Goal: Information Seeking & Learning: Find specific fact

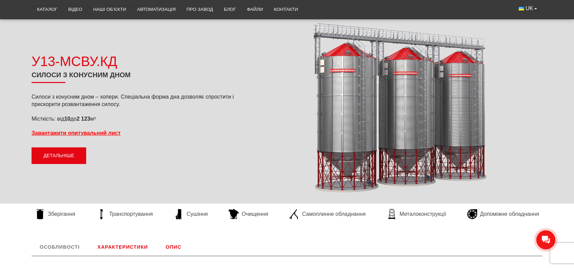
click at [66, 149] on link "Детальніше" at bounding box center [59, 155] width 55 height 17
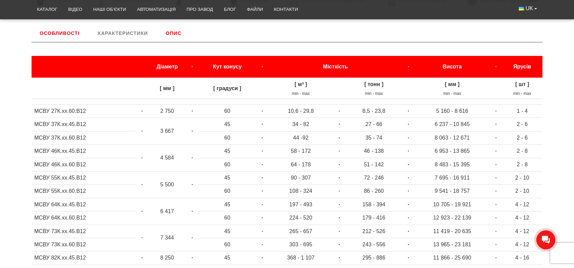
scroll to position [282, 0]
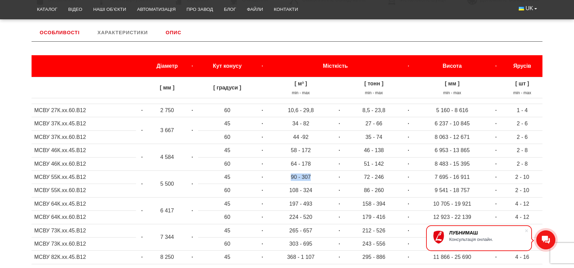
drag, startPoint x: 289, startPoint y: 175, endPoint x: 314, endPoint y: 177, distance: 25.2
click at [314, 177] on td "90 - 307" at bounding box center [300, 177] width 65 height 13
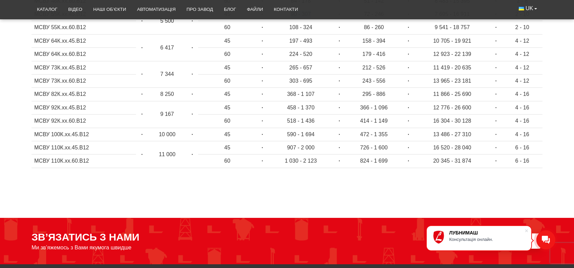
scroll to position [276, 0]
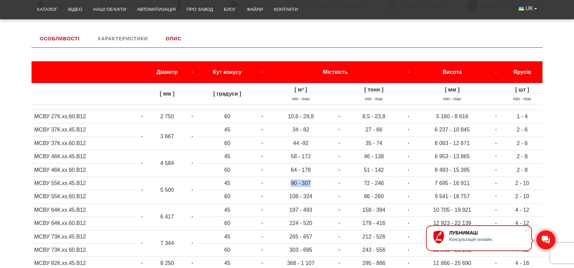
click at [125, 38] on link "Характеристики" at bounding box center [122, 39] width 66 height 18
click at [66, 39] on link "Особливості" at bounding box center [60, 39] width 56 height 18
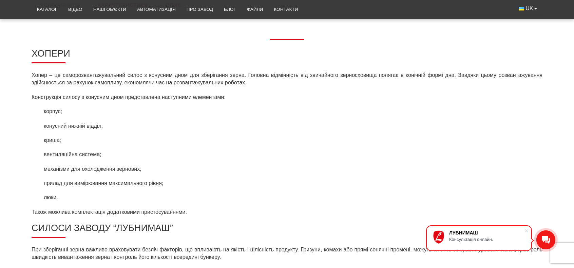
scroll to position [282, 0]
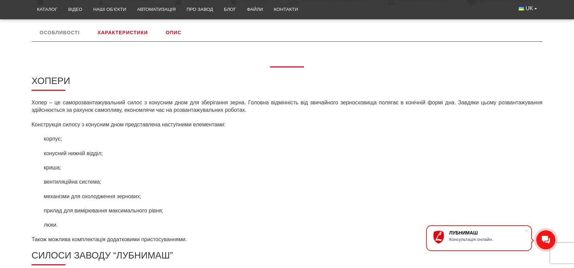
click at [110, 36] on link "Характеристики" at bounding box center [122, 33] width 66 height 18
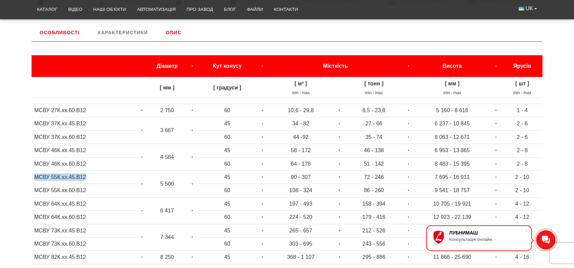
drag, startPoint x: 90, startPoint y: 177, endPoint x: 31, endPoint y: 174, distance: 58.8
click at [32, 174] on td "МСВУ 55К.хх.45.В12" at bounding box center [84, 177] width 104 height 13
copy td "МСВУ 55К.хх.45.В12"
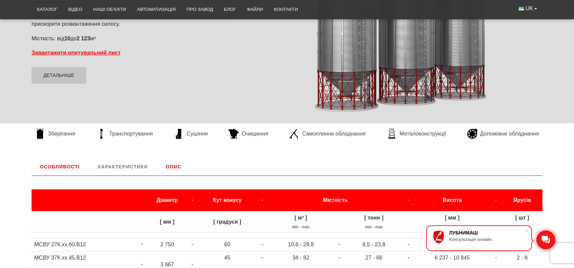
scroll to position [147, 0]
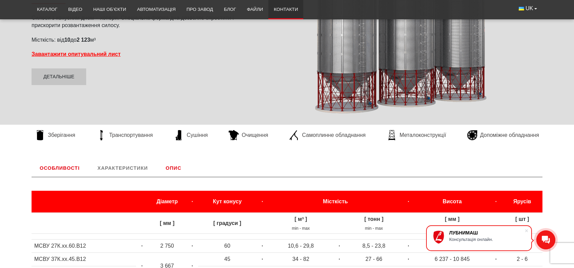
click at [297, 8] on link "Контакти" at bounding box center [285, 9] width 35 height 15
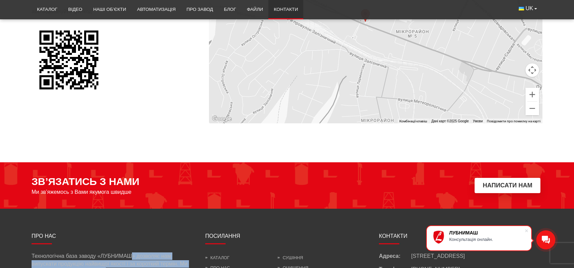
scroll to position [520, 0]
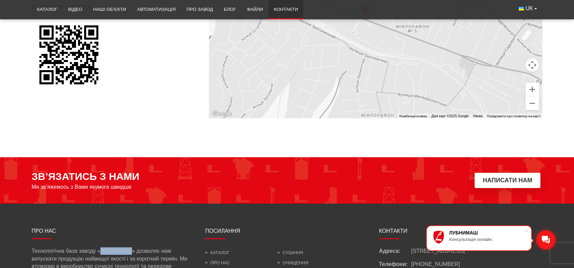
drag, startPoint x: 132, startPoint y: 261, endPoint x: 99, endPoint y: 253, distance: 34.0
click at [99, 253] on p "Технологічна база заводу «ЛУБНИМАШ» дозволяє нам випускати продукцію найвищої я…" at bounding box center [113, 266] width 163 height 38
copy p "ЛУБНИМАШ"
